Goal: Task Accomplishment & Management: Use online tool/utility

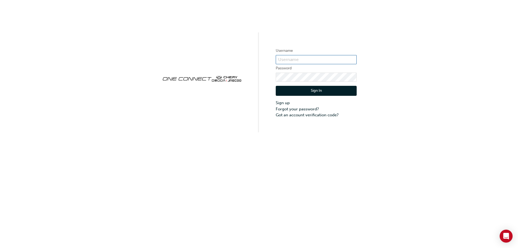
click at [297, 63] on input "text" at bounding box center [316, 59] width 81 height 9
click at [301, 59] on input "text" at bounding box center [316, 59] width 81 height 9
type input "[EMAIL_ADDRESS][DOMAIN_NAME]"
click at [320, 93] on button "Sign In" at bounding box center [316, 91] width 81 height 10
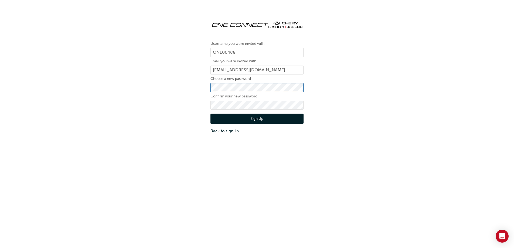
click at [208, 83] on div "Username you were invited with ONE00488 Email you were invited with amadjemian@…" at bounding box center [256, 75] width 101 height 126
click at [248, 120] on button "Sign Up" at bounding box center [256, 119] width 93 height 10
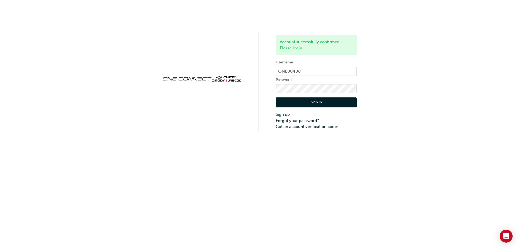
click at [330, 100] on button "Sign In" at bounding box center [316, 102] width 81 height 10
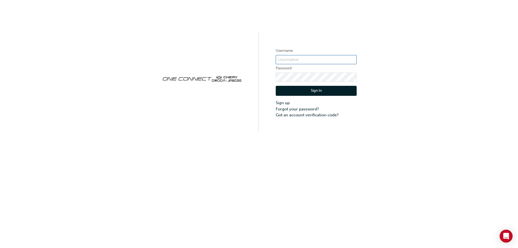
type input "ONE00488"
click at [310, 91] on button "Sign In" at bounding box center [316, 91] width 81 height 10
